Goal: Task Accomplishment & Management: Manage account settings

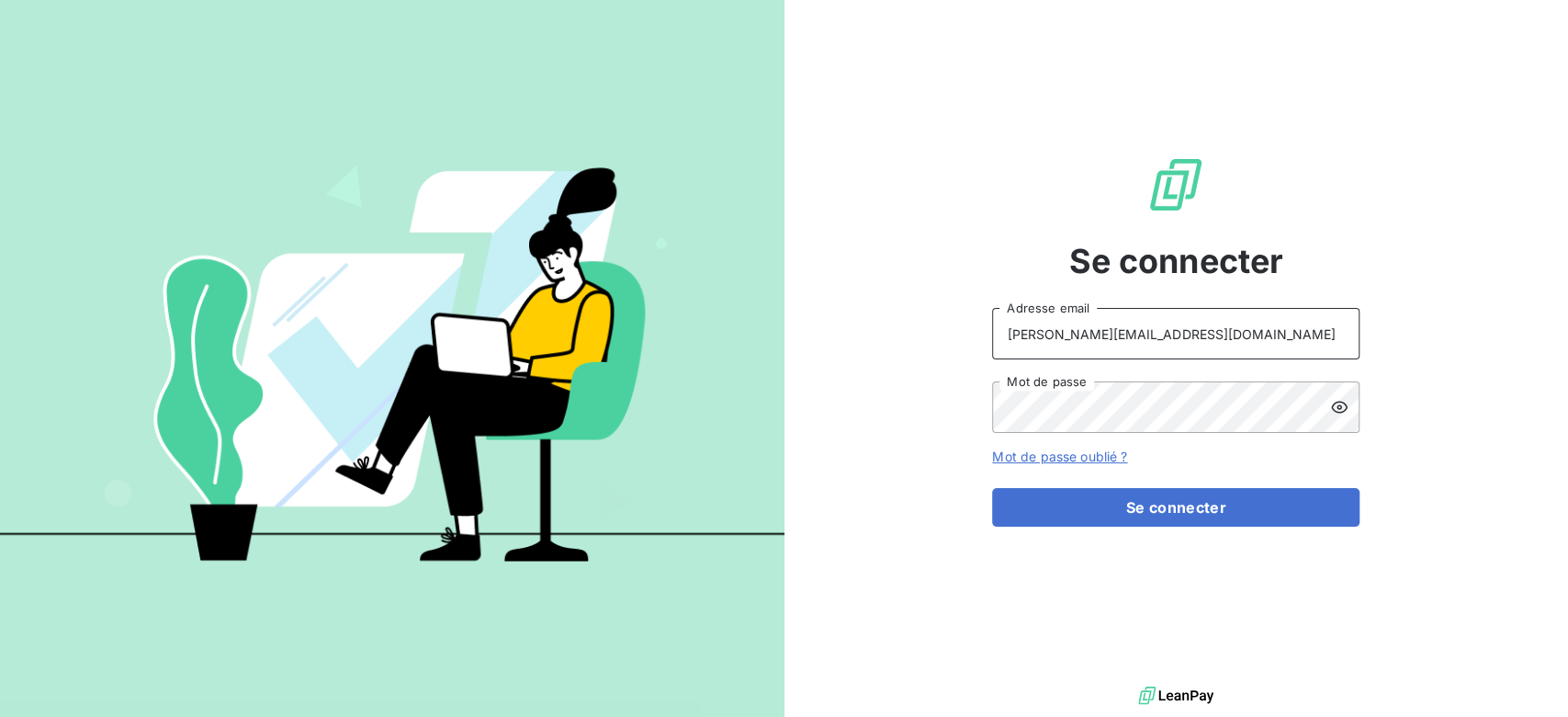
drag, startPoint x: 1116, startPoint y: 328, endPoint x: 834, endPoint y: 269, distance: 288.1
click at [834, 269] on div "Se connecter [PERSON_NAME][EMAIL_ADDRESS][DOMAIN_NAME] Adresse email Mot de pas…" at bounding box center [1177, 341] width 784 height 681
type input "admin@TCR"
click at [992, 488] on button "Se connecter" at bounding box center [1176, 507] width 368 height 38
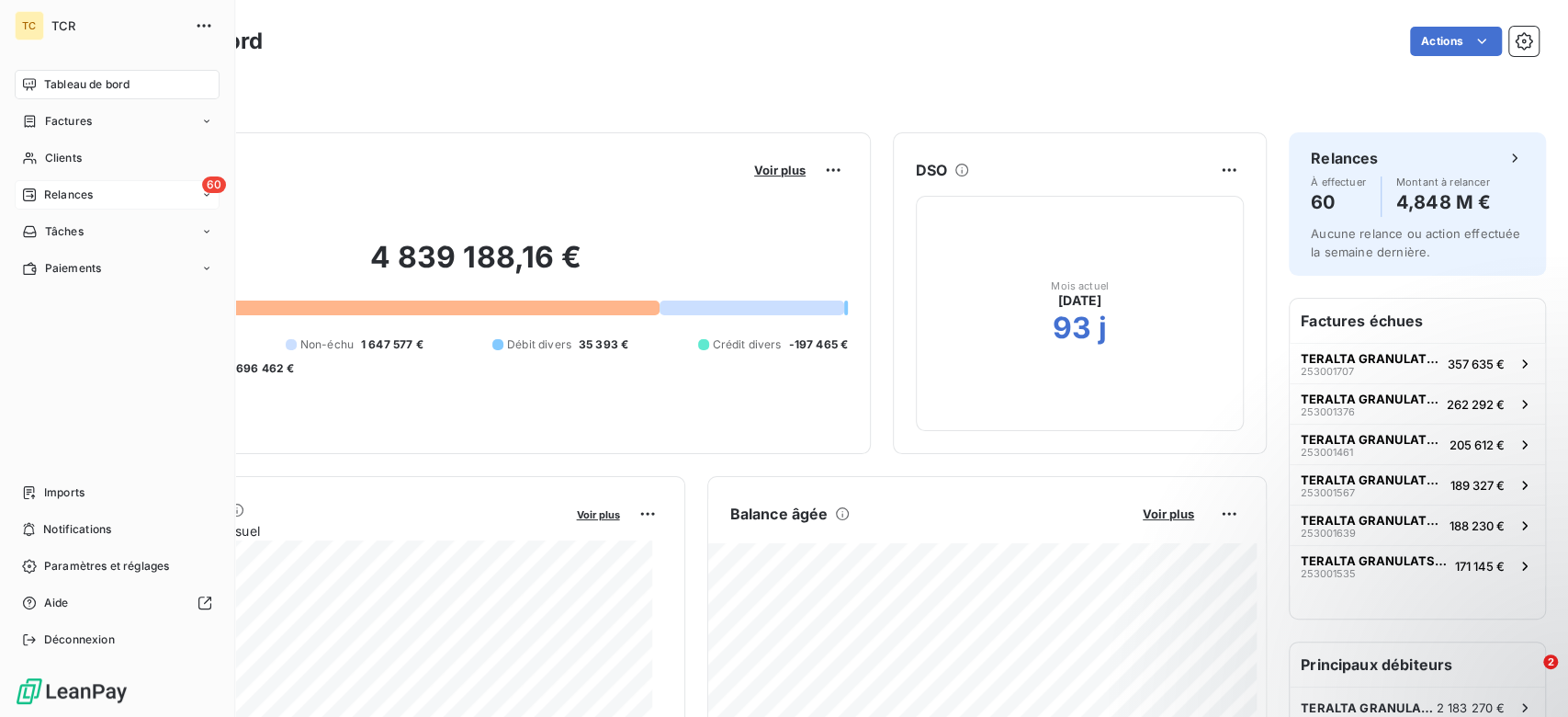
click at [91, 193] on span "Relances" at bounding box center [69, 195] width 49 height 17
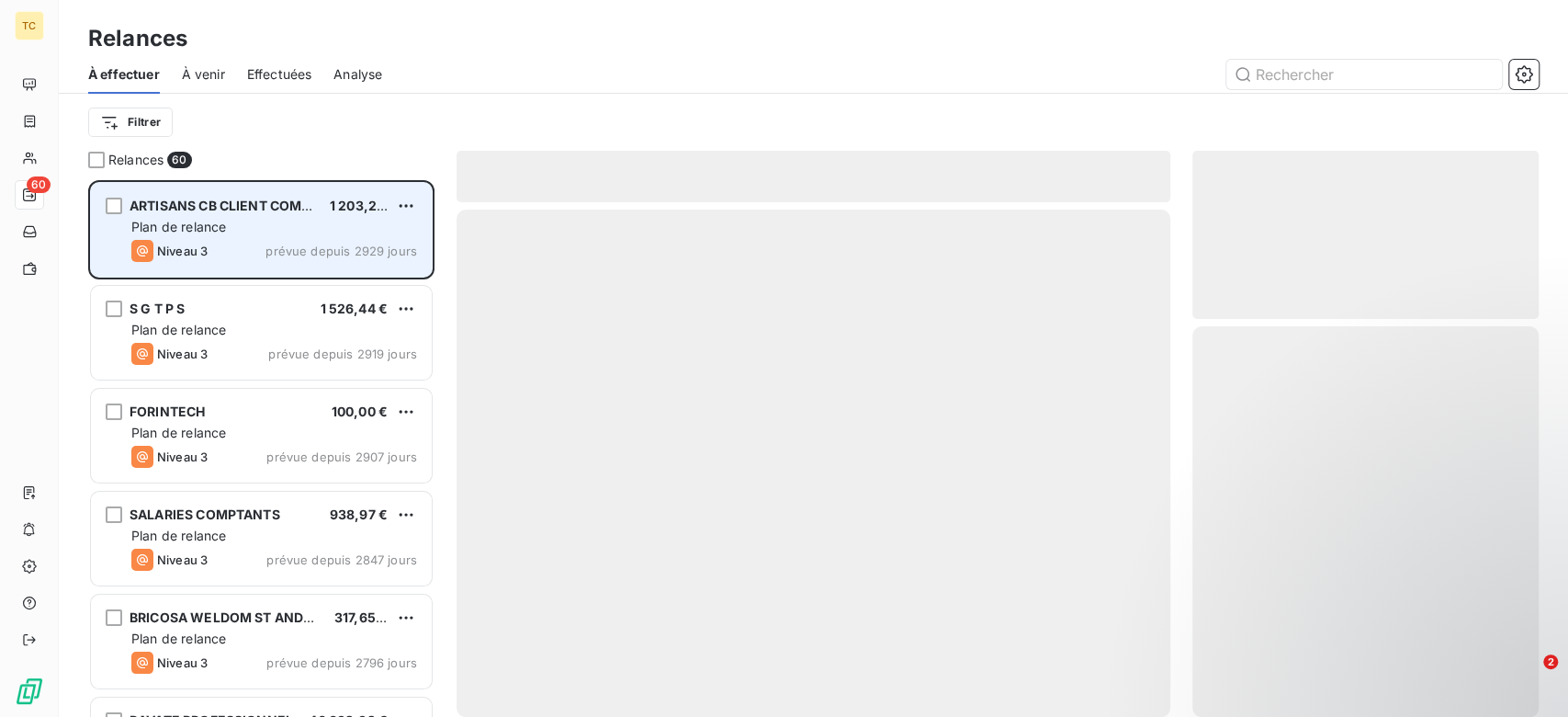
scroll to position [517, 327]
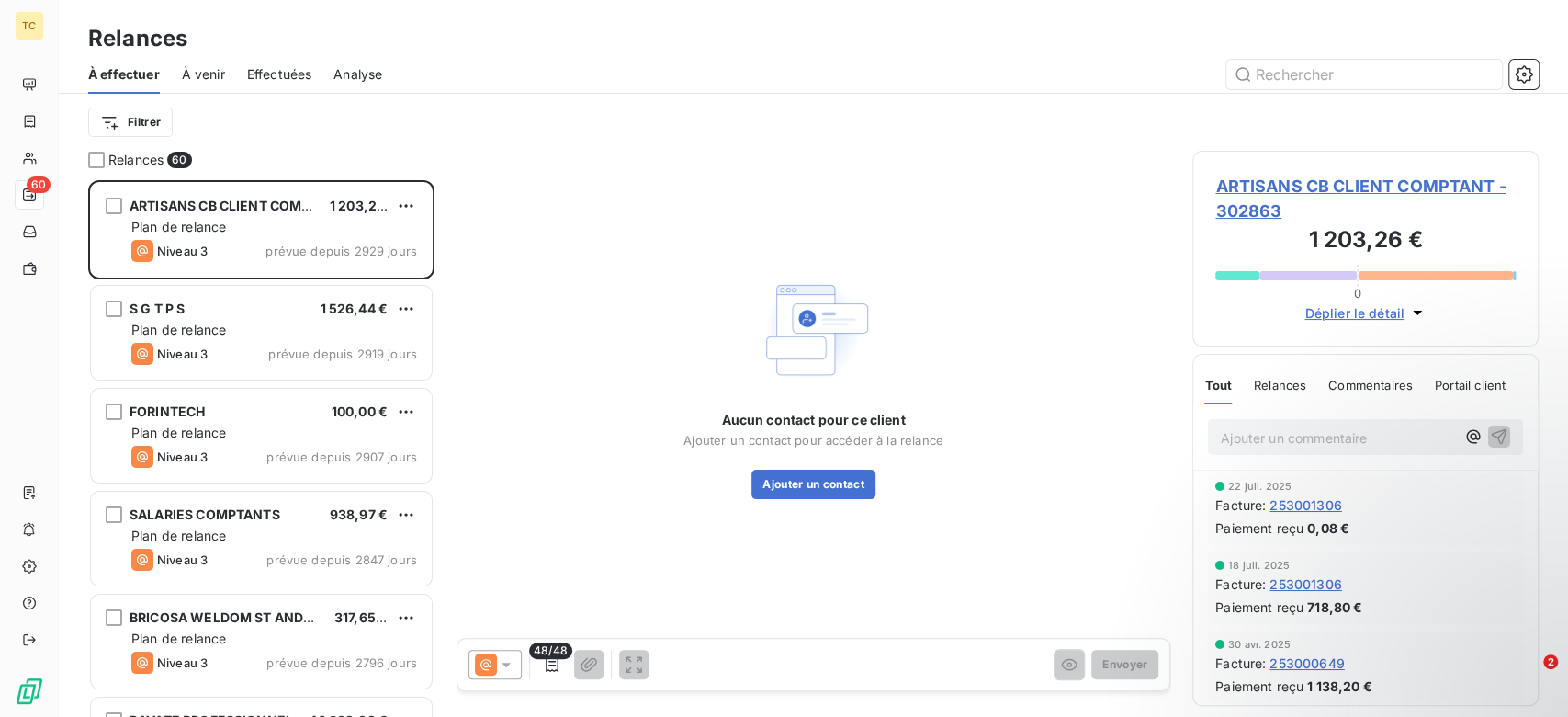
click at [301, 80] on span "Effectuées" at bounding box center [279, 74] width 65 height 19
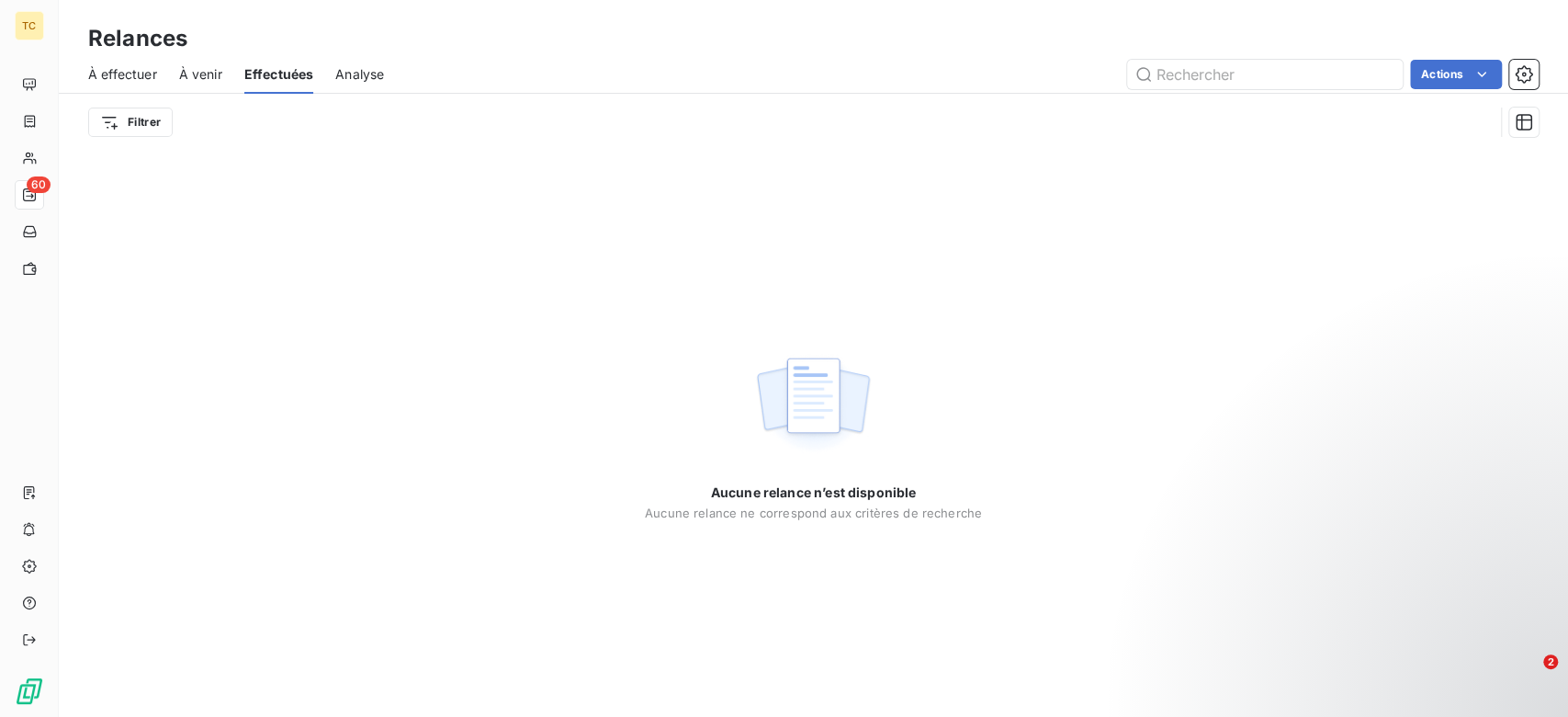
click at [215, 65] on span "À venir" at bounding box center [201, 74] width 43 height 19
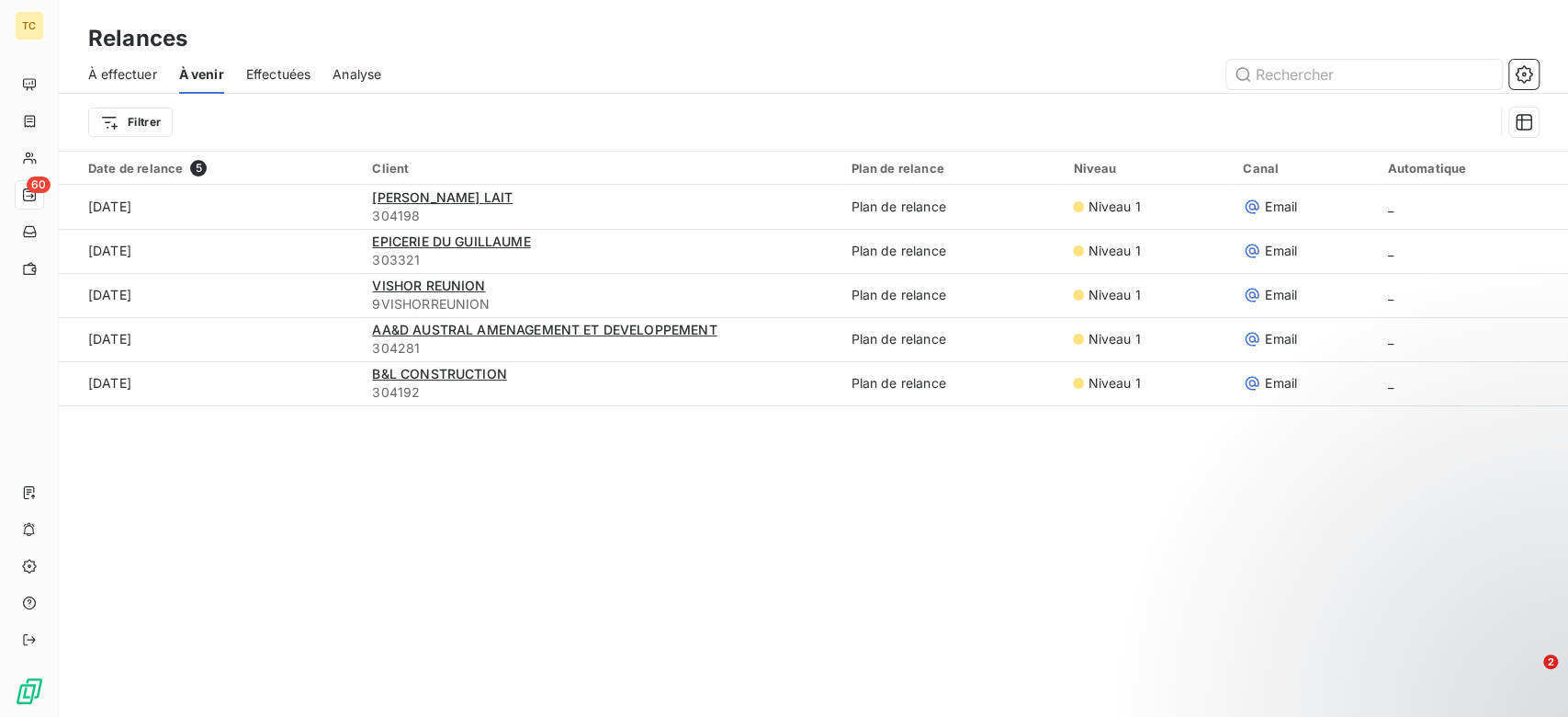
click at [317, 69] on div "À effectuer À venir Effectuées Analyse" at bounding box center [814, 74] width 1509 height 38
click at [296, 69] on span "Effectuées" at bounding box center [278, 74] width 65 height 19
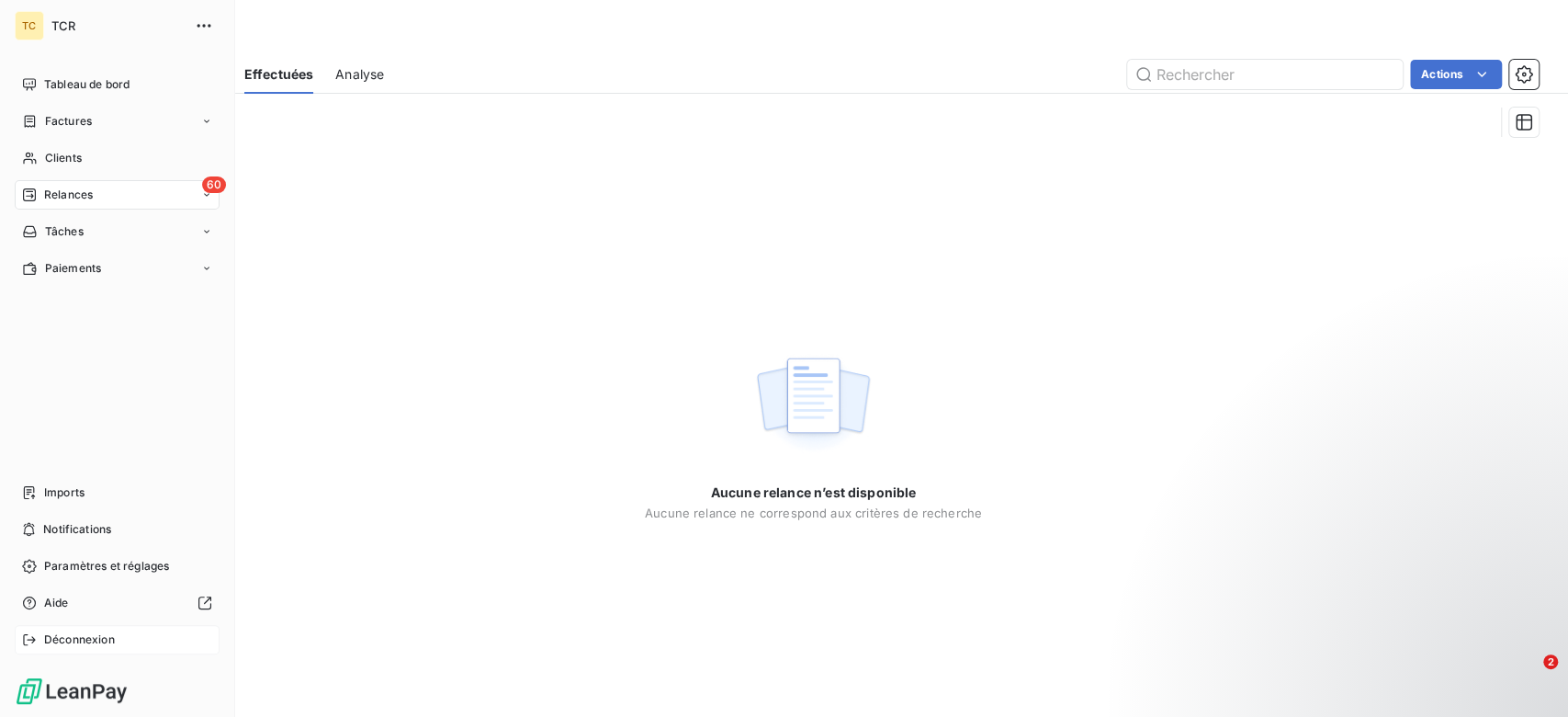
click at [75, 633] on span "Déconnexion" at bounding box center [79, 639] width 70 height 17
